Goal: Check status: Check status

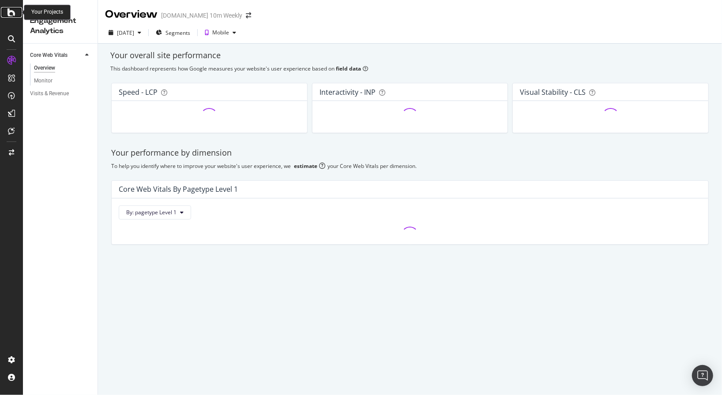
click at [13, 15] on icon at bounding box center [12, 12] width 8 height 11
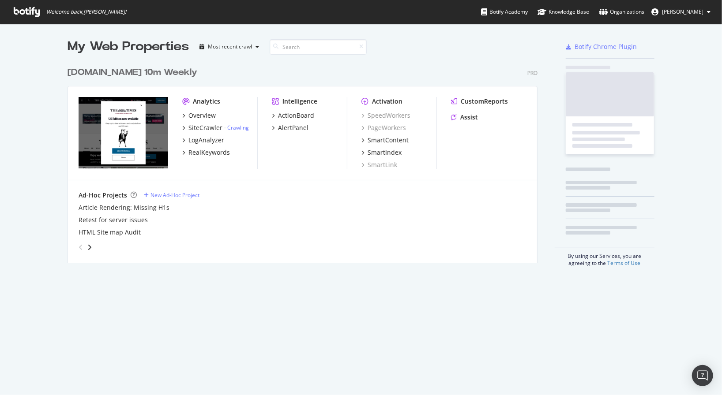
scroll to position [389, 710]
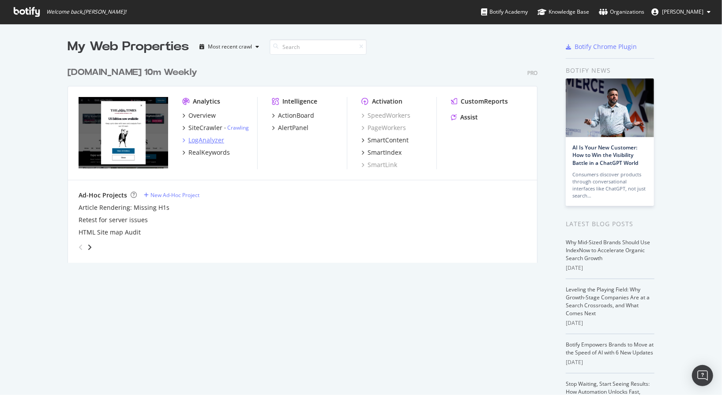
click at [203, 138] on div "LogAnalyzer" at bounding box center [206, 140] width 36 height 9
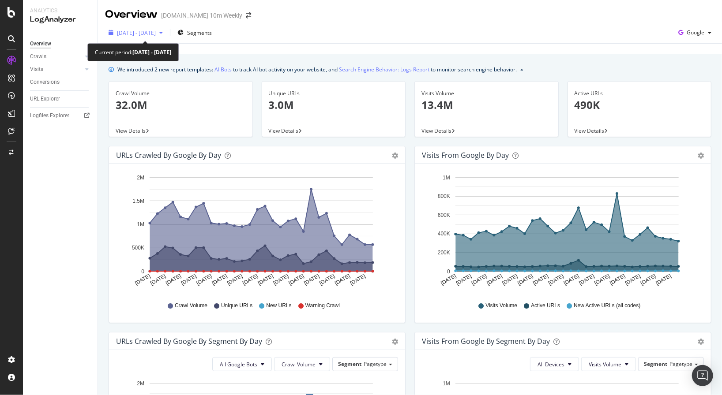
click at [153, 34] on span "2025 Jul. 10th - Aug. 8th" at bounding box center [136, 33] width 39 height 8
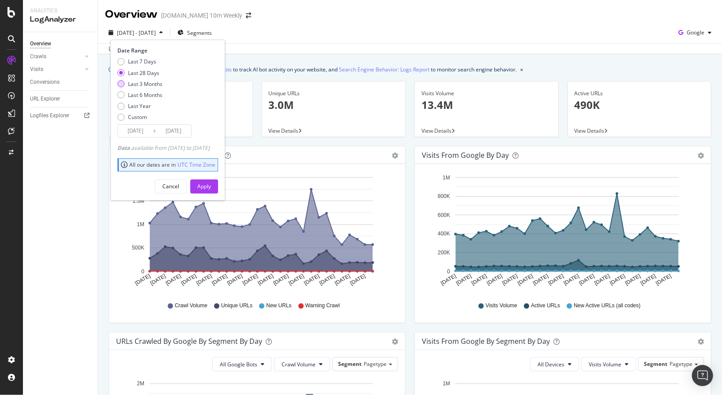
click at [133, 86] on div "Last 3 Months" at bounding box center [145, 84] width 34 height 8
type input "2025/05/09"
click at [211, 185] on div "Apply" at bounding box center [204, 187] width 14 height 8
